Goal: Find specific page/section: Find specific page/section

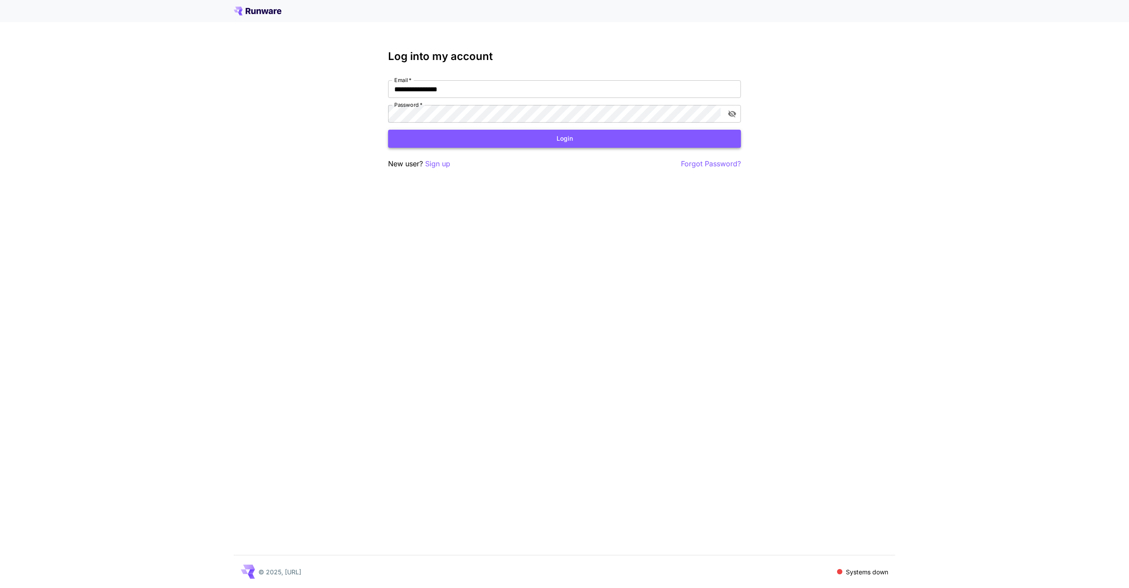
click at [550, 139] on button "Login" at bounding box center [564, 139] width 353 height 18
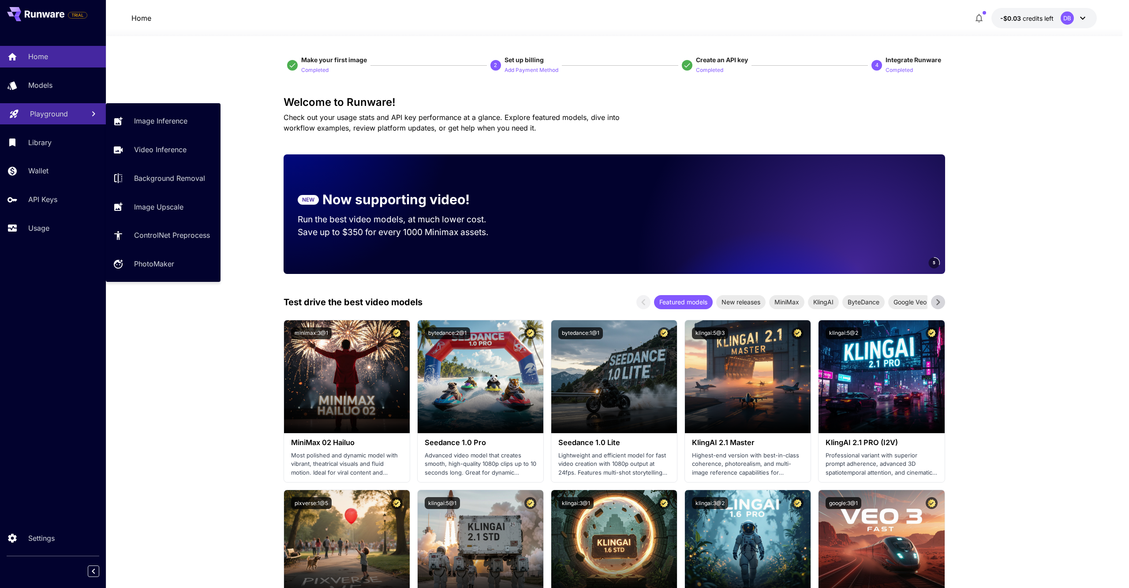
click at [63, 115] on p "Playground" at bounding box center [49, 113] width 38 height 11
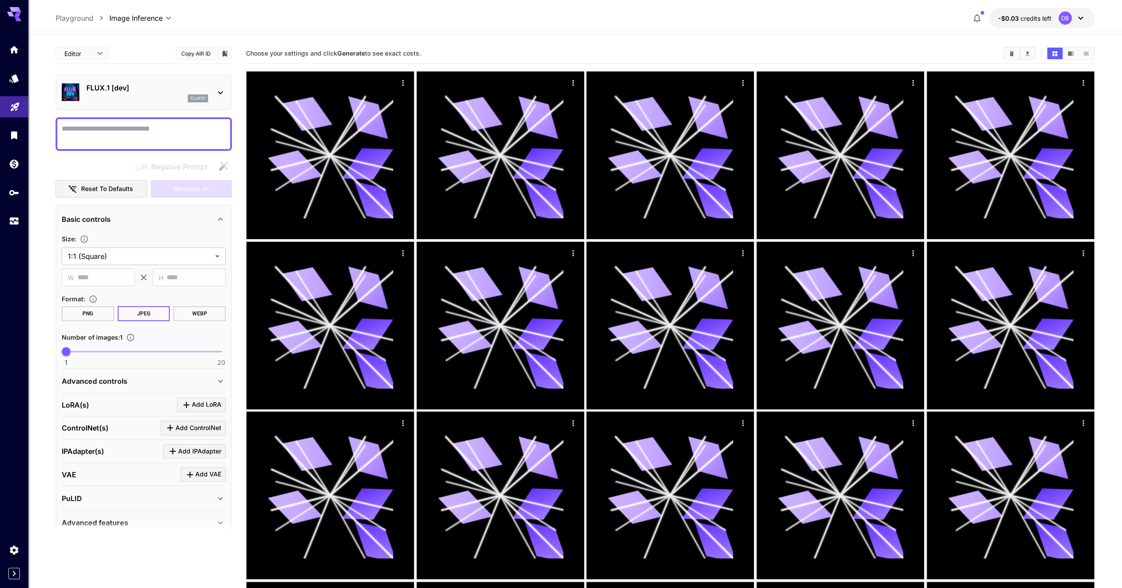
click at [131, 87] on p "FLUX.1 [dev]" at bounding box center [147, 87] width 122 height 11
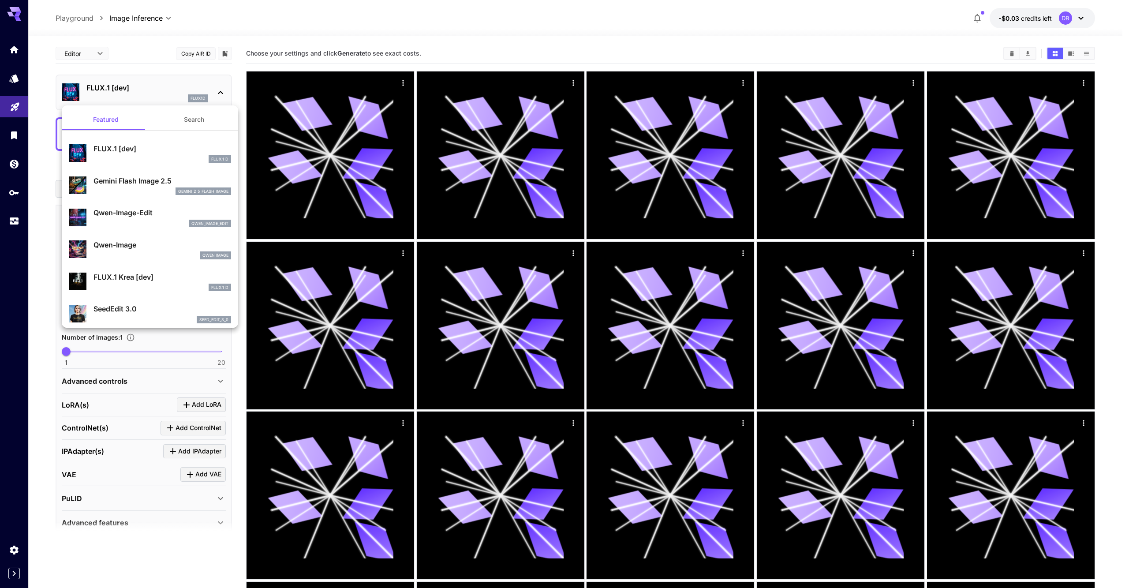
click at [191, 120] on button "Search" at bounding box center [194, 119] width 88 height 21
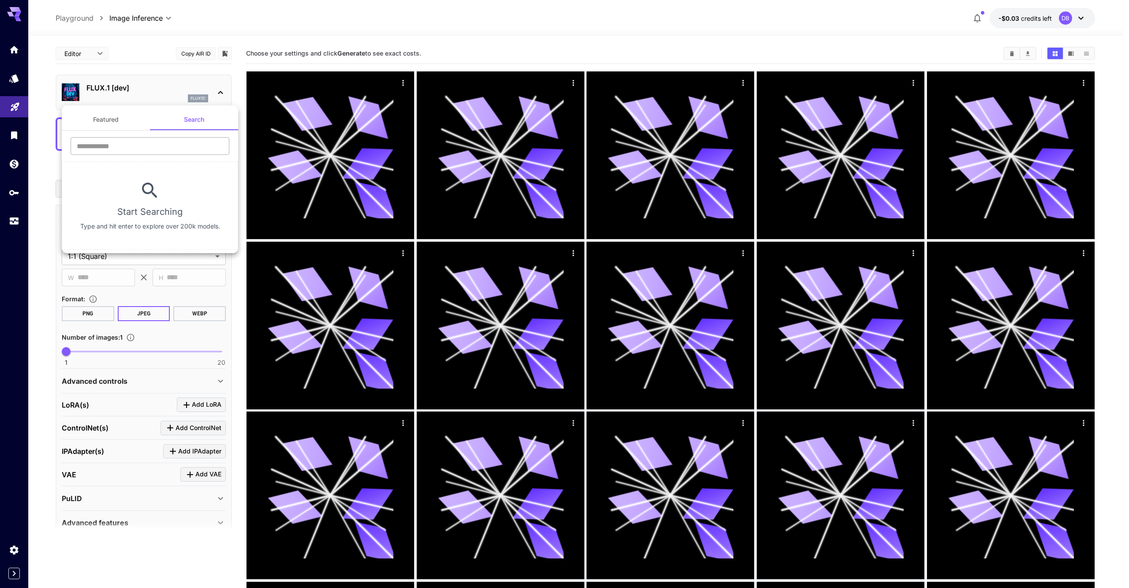
click at [161, 144] on input "text" at bounding box center [150, 146] width 159 height 18
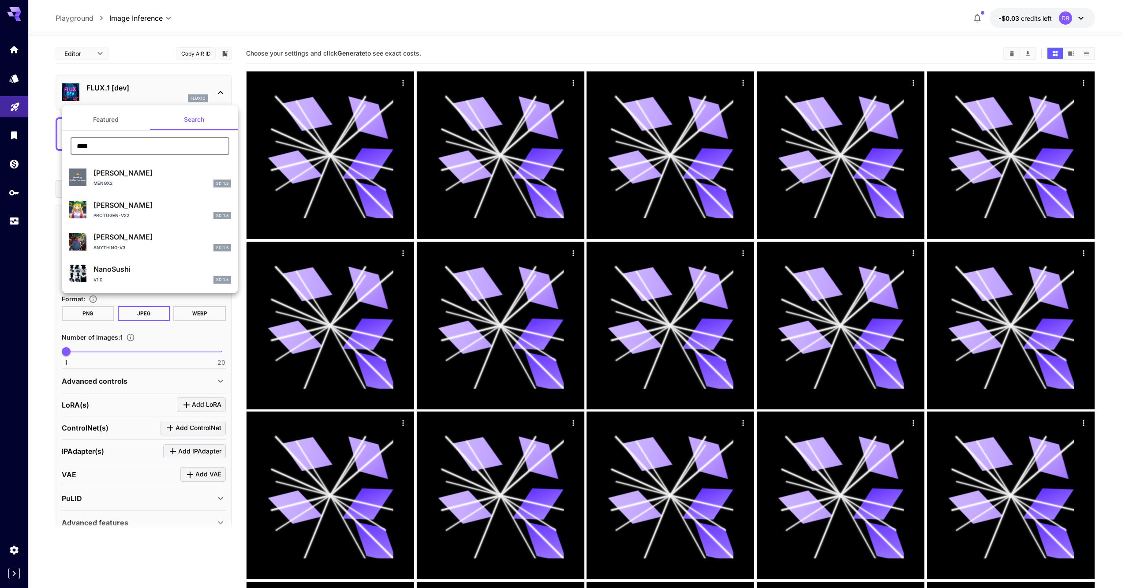
type input "****"
click at [480, 44] on div at bounding box center [564, 294] width 1129 height 588
